Goal: Task Accomplishment & Management: Use online tool/utility

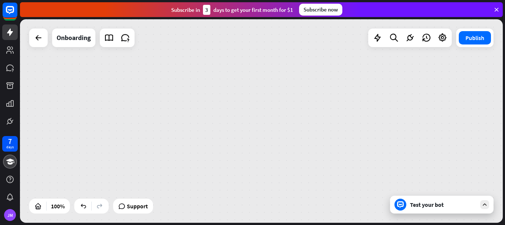
click at [494, 9] on icon at bounding box center [496, 9] width 7 height 7
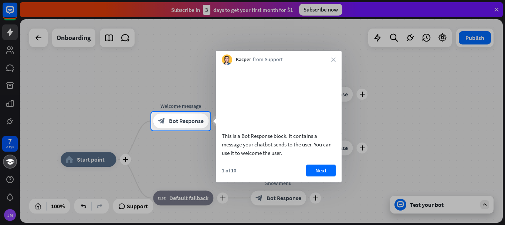
click at [336, 57] on div "Kacper from Support close" at bounding box center [279, 58] width 126 height 14
click at [332, 61] on div "Kacper from Support close" at bounding box center [279, 58] width 126 height 14
click at [316, 176] on button "Next" at bounding box center [321, 170] width 30 height 12
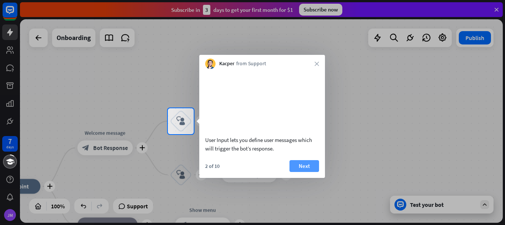
click at [309, 172] on button "Next" at bounding box center [305, 166] width 30 height 12
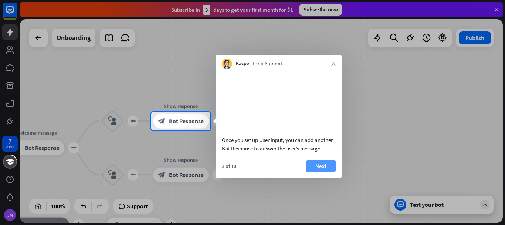
click at [321, 172] on button "Next" at bounding box center [321, 166] width 30 height 12
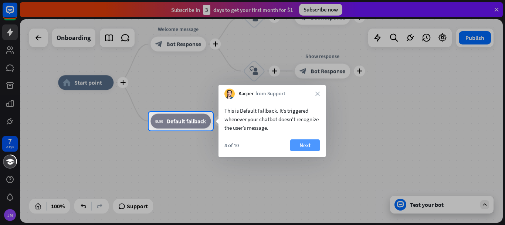
click at [298, 147] on button "Next" at bounding box center [305, 145] width 30 height 12
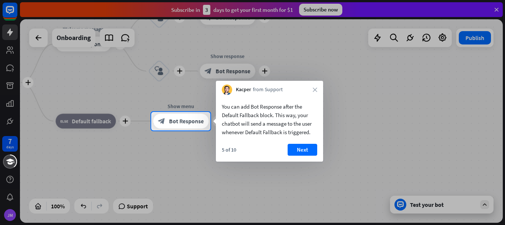
click at [298, 147] on button "Next" at bounding box center [303, 150] width 30 height 12
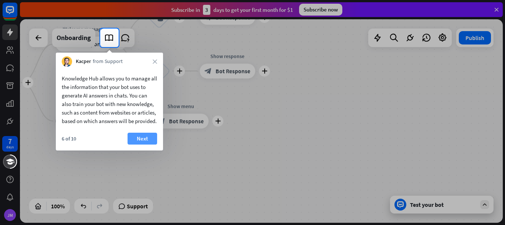
click at [149, 144] on button "Next" at bounding box center [143, 138] width 30 height 12
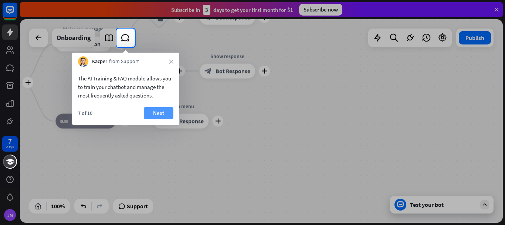
click at [168, 111] on button "Next" at bounding box center [159, 113] width 30 height 12
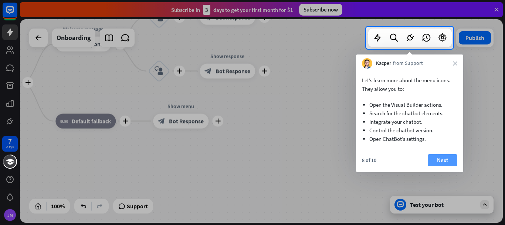
click at [440, 161] on button "Next" at bounding box center [443, 160] width 30 height 12
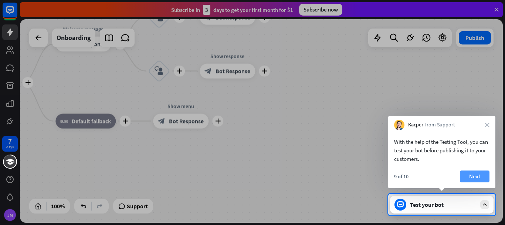
click at [470, 175] on button "Next" at bounding box center [475, 176] width 30 height 12
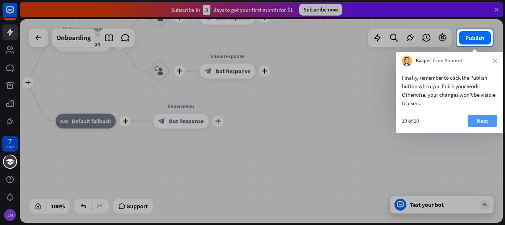
click at [473, 124] on button "Next" at bounding box center [483, 121] width 30 height 12
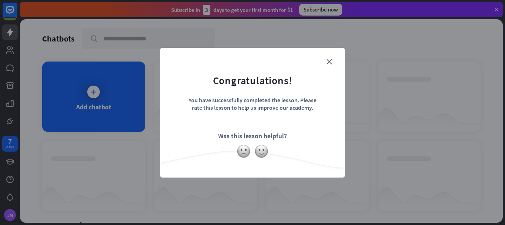
click at [269, 127] on form "Congratulations! You have successfully completed the lesson. Please rate this l…" at bounding box center [252, 101] width 166 height 88
click at [326, 62] on form "Congratulations! You have successfully completed the lesson. Please rate this l…" at bounding box center [252, 101] width 166 height 88
click at [327, 64] on icon "close" at bounding box center [330, 62] width 6 height 6
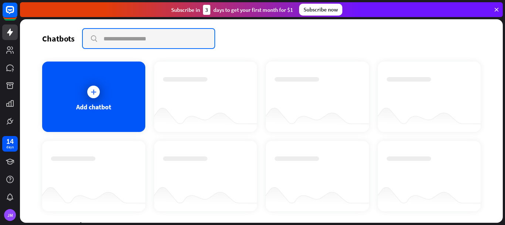
click at [126, 36] on input "text" at bounding box center [149, 38] width 132 height 19
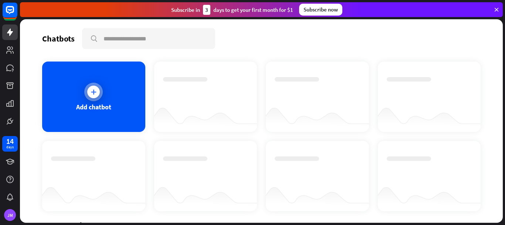
click at [81, 92] on div "Add chatbot" at bounding box center [93, 96] width 103 height 70
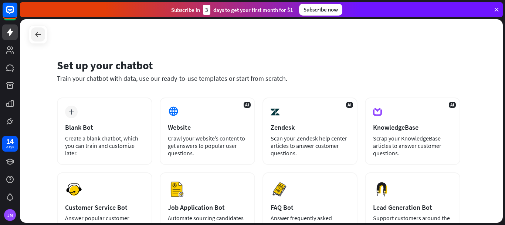
click at [41, 36] on icon at bounding box center [38, 34] width 9 height 9
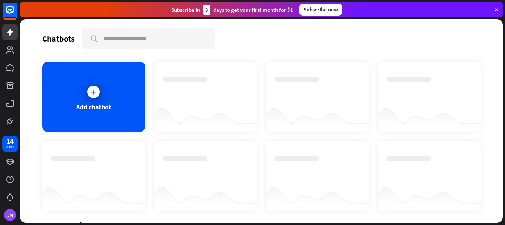
click at [497, 7] on icon at bounding box center [496, 9] width 7 height 7
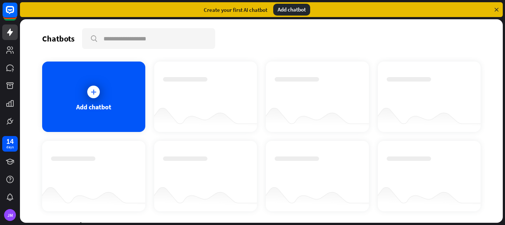
click at [289, 9] on div "Add chatbot" at bounding box center [291, 10] width 37 height 12
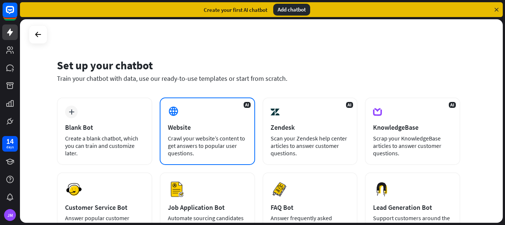
click at [207, 120] on div "AI Website Crawl your website’s content to get answers to popular user question…" at bounding box center [207, 130] width 95 height 67
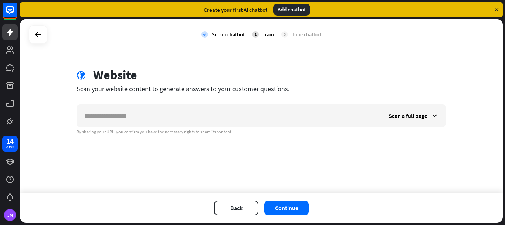
click at [207, 120] on input "text" at bounding box center [229, 115] width 304 height 22
click at [282, 114] on input "text" at bounding box center [229, 115] width 304 height 22
click at [259, 117] on input "text" at bounding box center [229, 115] width 304 height 22
